Goal: Contribute content

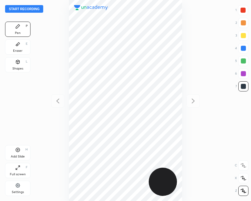
scroll to position [201, 149]
click at [22, 149] on div "Add Slide H" at bounding box center [17, 152] width 25 height 15
click at [58, 102] on icon at bounding box center [58, 101] width 8 height 8
click at [194, 101] on icon at bounding box center [193, 100] width 3 height 5
click at [55, 101] on icon at bounding box center [58, 101] width 8 height 8
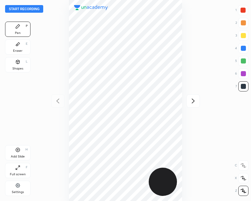
click at [194, 99] on icon at bounding box center [193, 101] width 8 height 8
click at [24, 8] on button "Start recording" at bounding box center [24, 9] width 38 height 8
click at [17, 7] on button "End recording" at bounding box center [22, 9] width 35 height 8
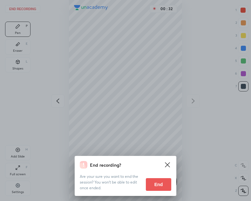
click at [155, 183] on button "End" at bounding box center [158, 184] width 25 height 13
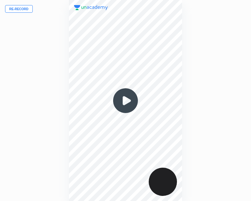
click at [18, 6] on button "Re-record" at bounding box center [19, 9] width 28 height 8
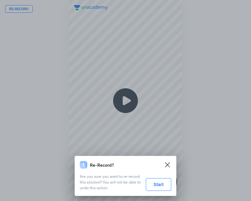
click at [155, 187] on button "Start" at bounding box center [158, 184] width 25 height 13
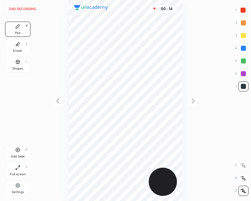
click at [16, 65] on div "Shapes L" at bounding box center [17, 64] width 25 height 15
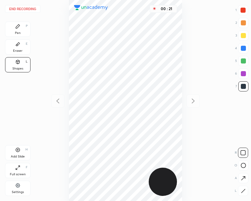
click at [14, 26] on div "Pen P" at bounding box center [17, 29] width 25 height 15
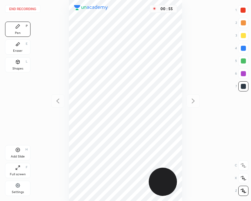
click at [242, 11] on div at bounding box center [243, 10] width 5 height 5
click at [21, 155] on div "Add Slide" at bounding box center [18, 156] width 14 height 3
click at [23, 47] on div "Eraser E" at bounding box center [17, 46] width 25 height 15
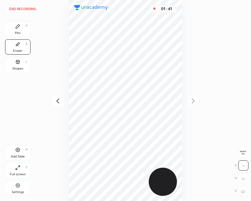
click at [58, 102] on icon at bounding box center [57, 100] width 3 height 5
click at [22, 152] on div "Add Slide H" at bounding box center [17, 152] width 25 height 15
click at [18, 23] on div "Pen P" at bounding box center [17, 29] width 25 height 15
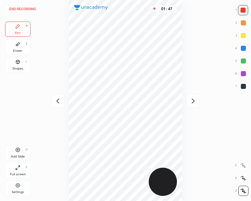
click at [60, 98] on icon at bounding box center [58, 101] width 8 height 8
click at [197, 102] on icon at bounding box center [193, 101] width 8 height 8
click at [61, 99] on icon at bounding box center [58, 101] width 8 height 8
click at [195, 99] on icon at bounding box center [193, 101] width 8 height 8
click at [22, 46] on div "Eraser E" at bounding box center [17, 46] width 25 height 15
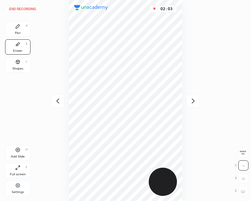
click at [22, 30] on div "Pen P" at bounding box center [17, 29] width 25 height 15
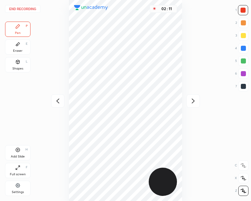
click at [18, 66] on div "Shapes L" at bounding box center [17, 64] width 25 height 15
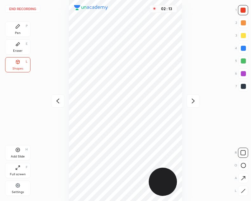
click at [19, 28] on icon at bounding box center [17, 26] width 5 height 5
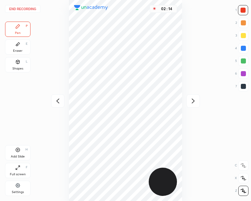
click at [54, 98] on div at bounding box center [57, 100] width 13 height 13
click at [17, 160] on div "Add Slide H" at bounding box center [17, 152] width 25 height 15
click at [58, 100] on icon at bounding box center [58, 101] width 8 height 8
click at [194, 100] on icon at bounding box center [193, 101] width 8 height 8
click at [190, 100] on icon at bounding box center [193, 101] width 8 height 8
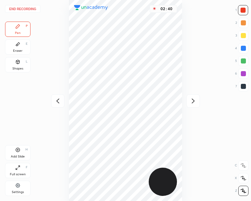
click at [61, 100] on icon at bounding box center [58, 101] width 8 height 8
click at [26, 8] on button "End recording" at bounding box center [22, 9] width 35 height 8
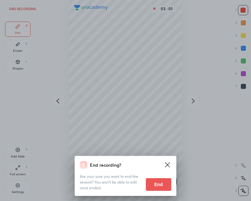
click at [159, 186] on button "End" at bounding box center [158, 184] width 25 height 13
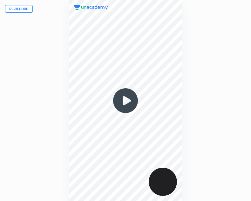
click at [123, 105] on img at bounding box center [125, 100] width 31 height 31
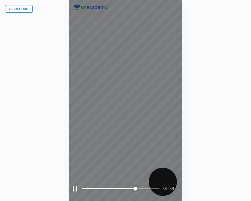
click at [76, 188] on div at bounding box center [75, 189] width 4 height 6
click at [76, 187] on div at bounding box center [76, 189] width 6 height 6
click at [73, 189] on div at bounding box center [75, 189] width 4 height 6
